Goal: Task Accomplishment & Management: Manage account settings

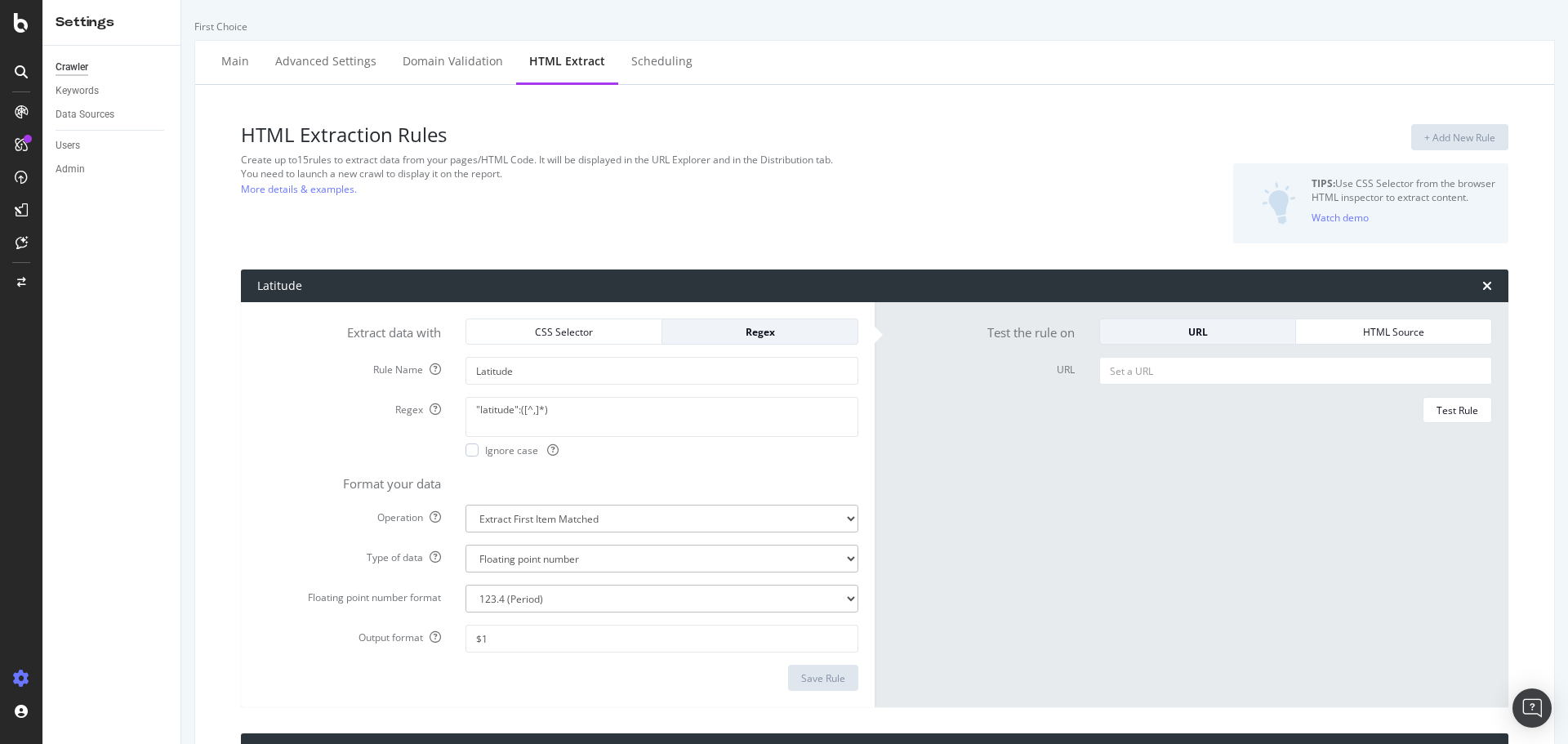
select select "f"
select select "p"
select select "f"
select select "p"
select select "exist"
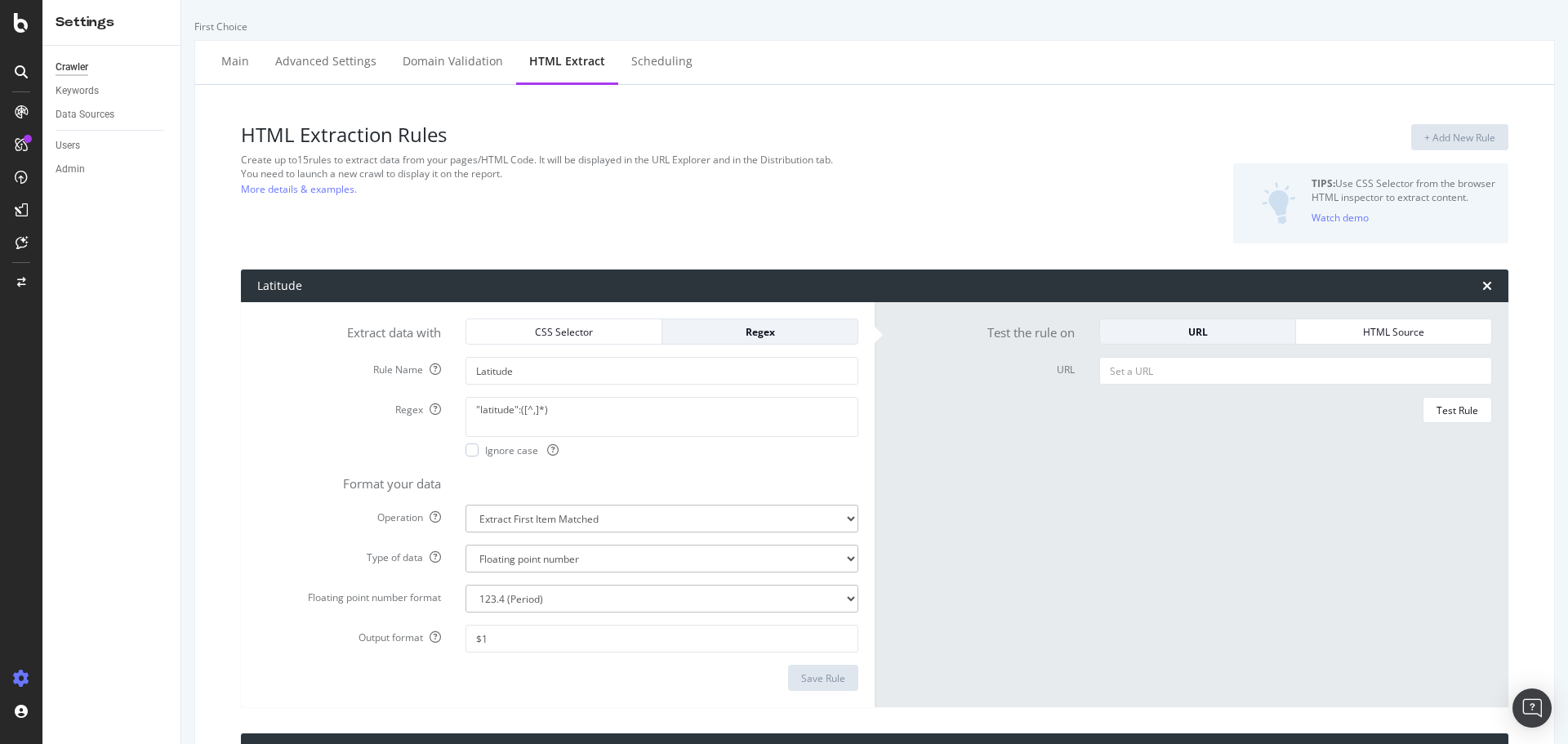
select select "exist"
select select "f"
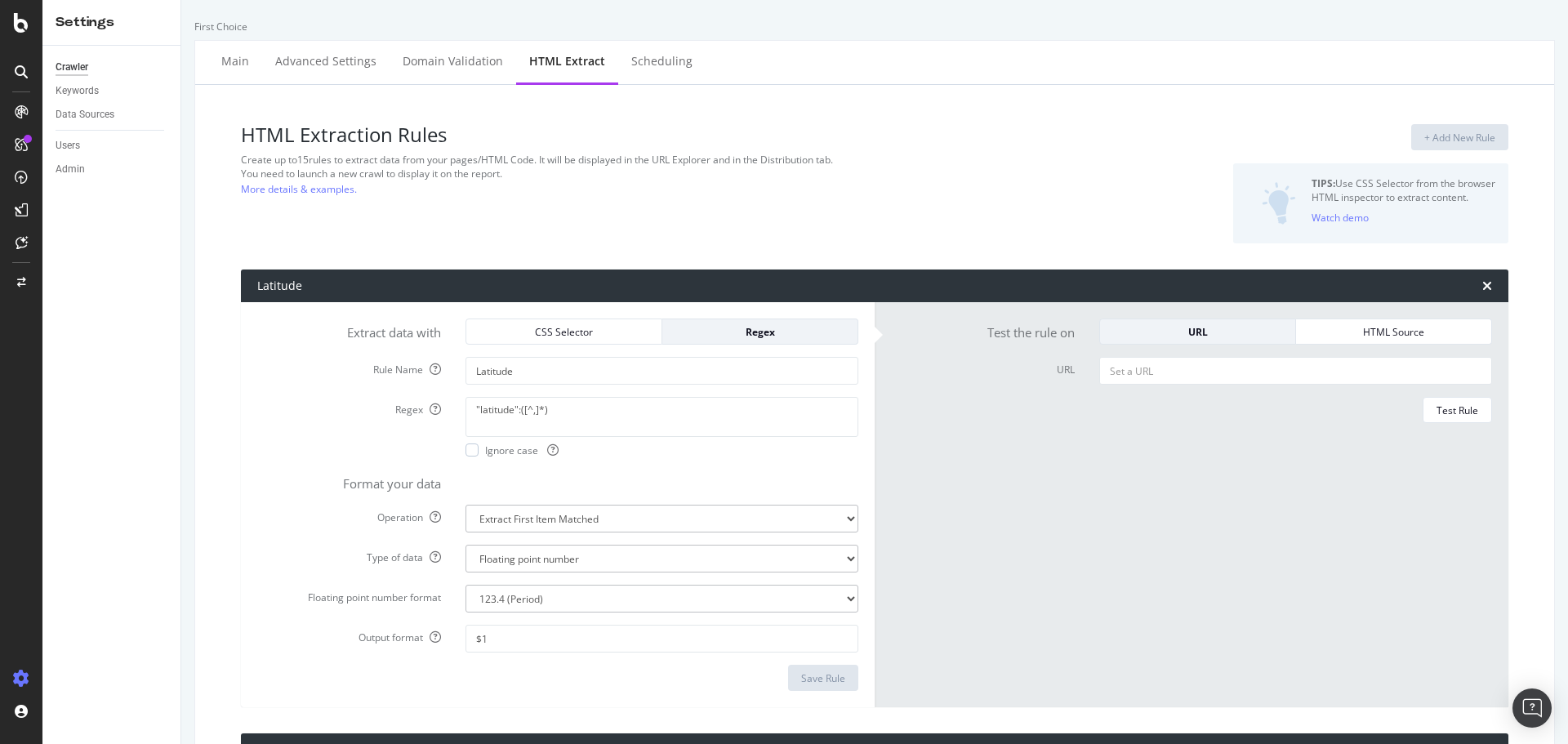
select select "p"
select select "f"
select select "p"
select select "exist"
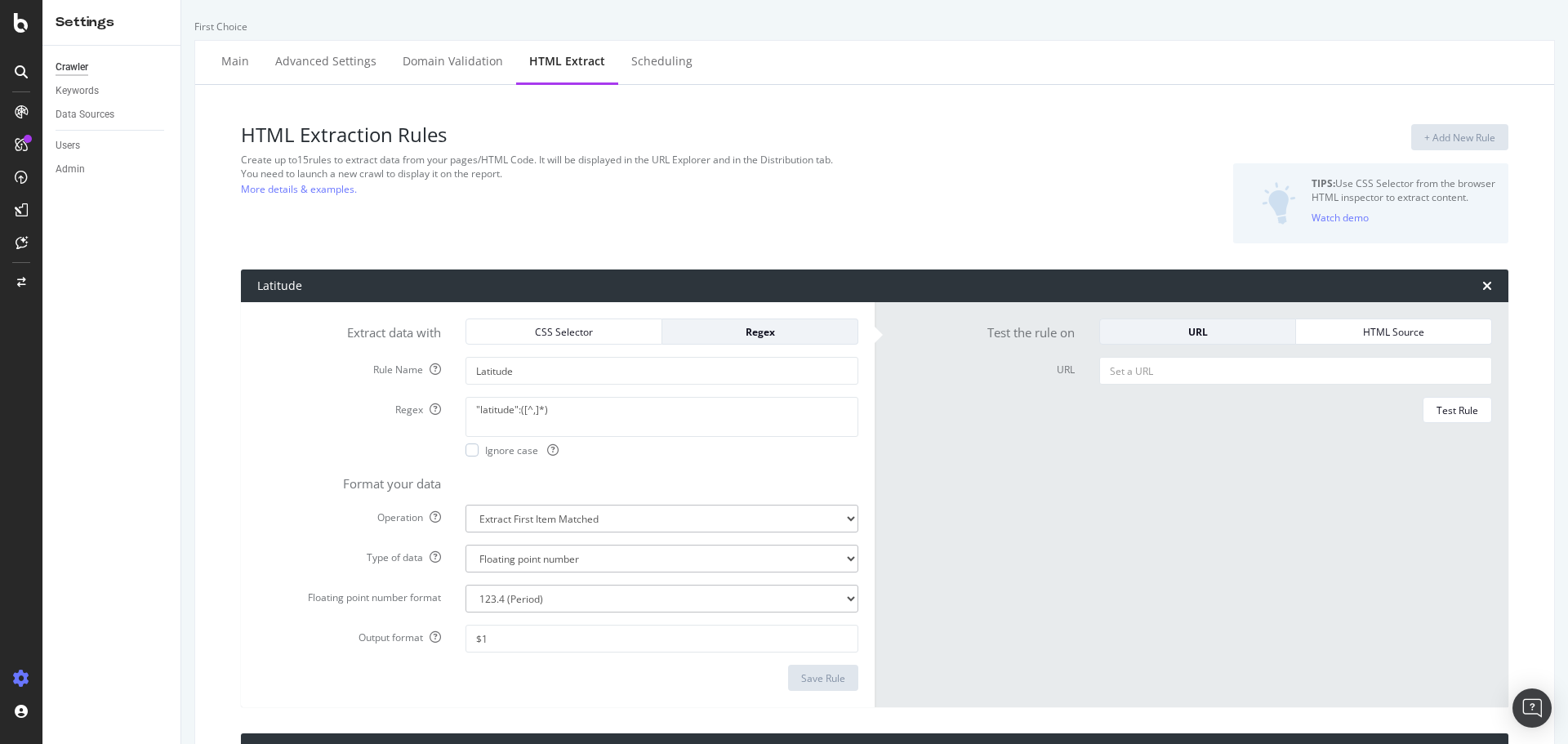
select select "i"
select select "exist"
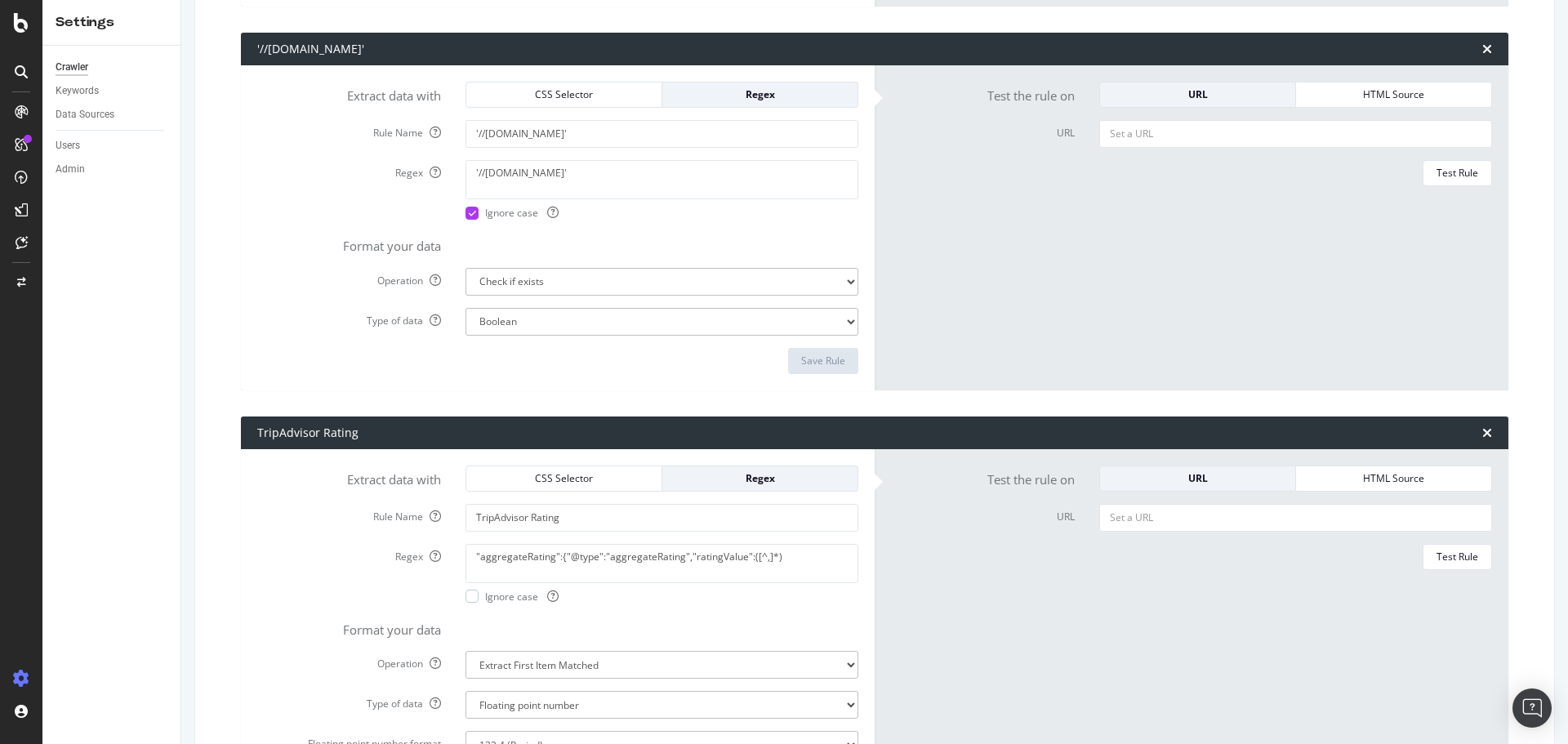
scroll to position [4490, 0]
